Goal: Information Seeking & Learning: Learn about a topic

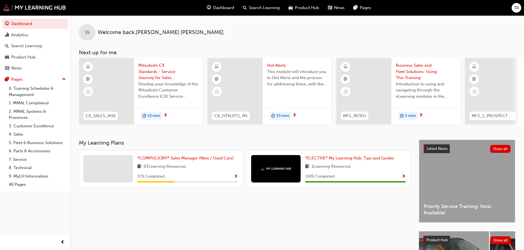
click at [146, 75] on span "Mitsubishi CX Standards - Service Journey for Sales Staff" at bounding box center [168, 71] width 60 height 19
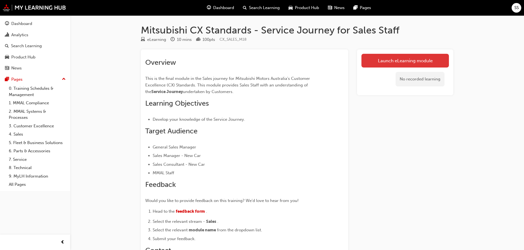
click at [381, 63] on link "Launch eLearning module" at bounding box center [404, 61] width 87 height 14
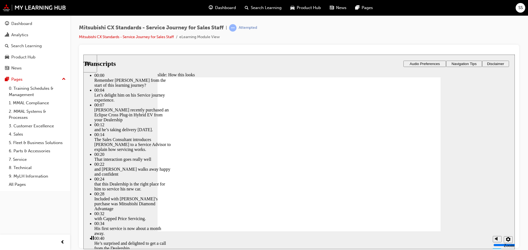
type input "330"
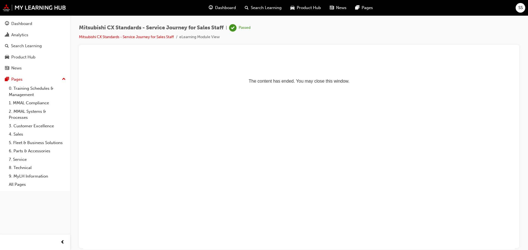
click at [225, 9] on span "Dashboard" at bounding box center [225, 8] width 21 height 6
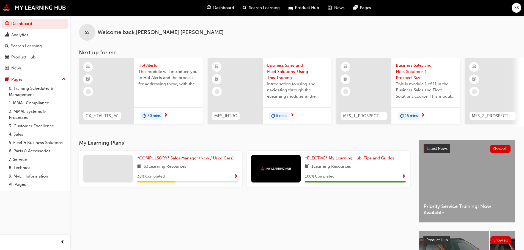
click at [144, 65] on span "Hot Alerts" at bounding box center [168, 65] width 60 height 6
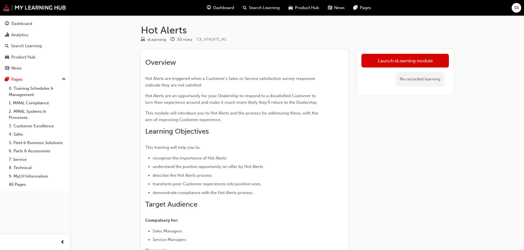
click at [394, 57] on link "Launch eLearning module" at bounding box center [404, 61] width 87 height 14
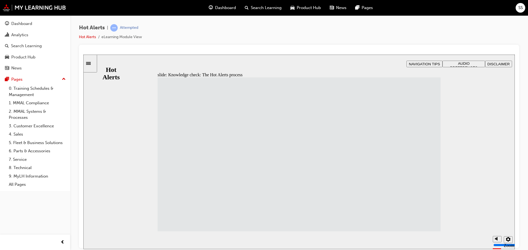
drag, startPoint x: 225, startPoint y: 219, endPoint x: 305, endPoint y: 225, distance: 81.1
drag, startPoint x: 211, startPoint y: 127, endPoint x: 318, endPoint y: 203, distance: 130.6
drag, startPoint x: 212, startPoint y: 189, endPoint x: 311, endPoint y: 114, distance: 123.4
drag, startPoint x: 204, startPoint y: 108, endPoint x: 306, endPoint y: 127, distance: 103.3
drag, startPoint x: 213, startPoint y: 148, endPoint x: 325, endPoint y: 150, distance: 111.9
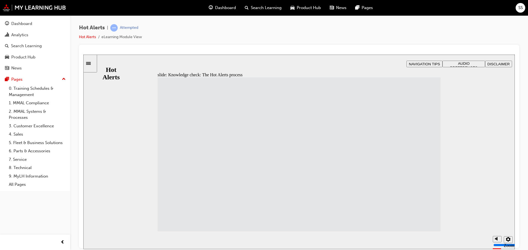
drag, startPoint x: 204, startPoint y: 200, endPoint x: 288, endPoint y: 188, distance: 84.8
drag, startPoint x: 225, startPoint y: 166, endPoint x: 310, endPoint y: 161, distance: 85.6
drag, startPoint x: 294, startPoint y: 199, endPoint x: 307, endPoint y: 129, distance: 71.0
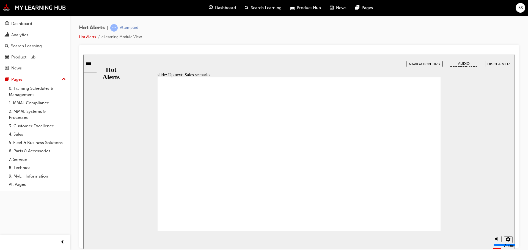
checkbox input "true"
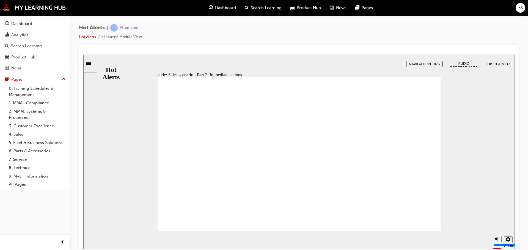
checkbox input "true"
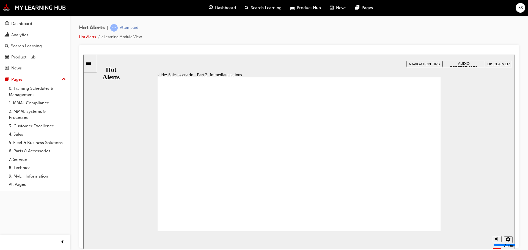
checkbox input "true"
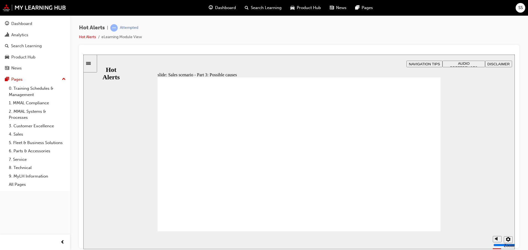
checkbox input "true"
